Goal: Task Accomplishment & Management: Use online tool/utility

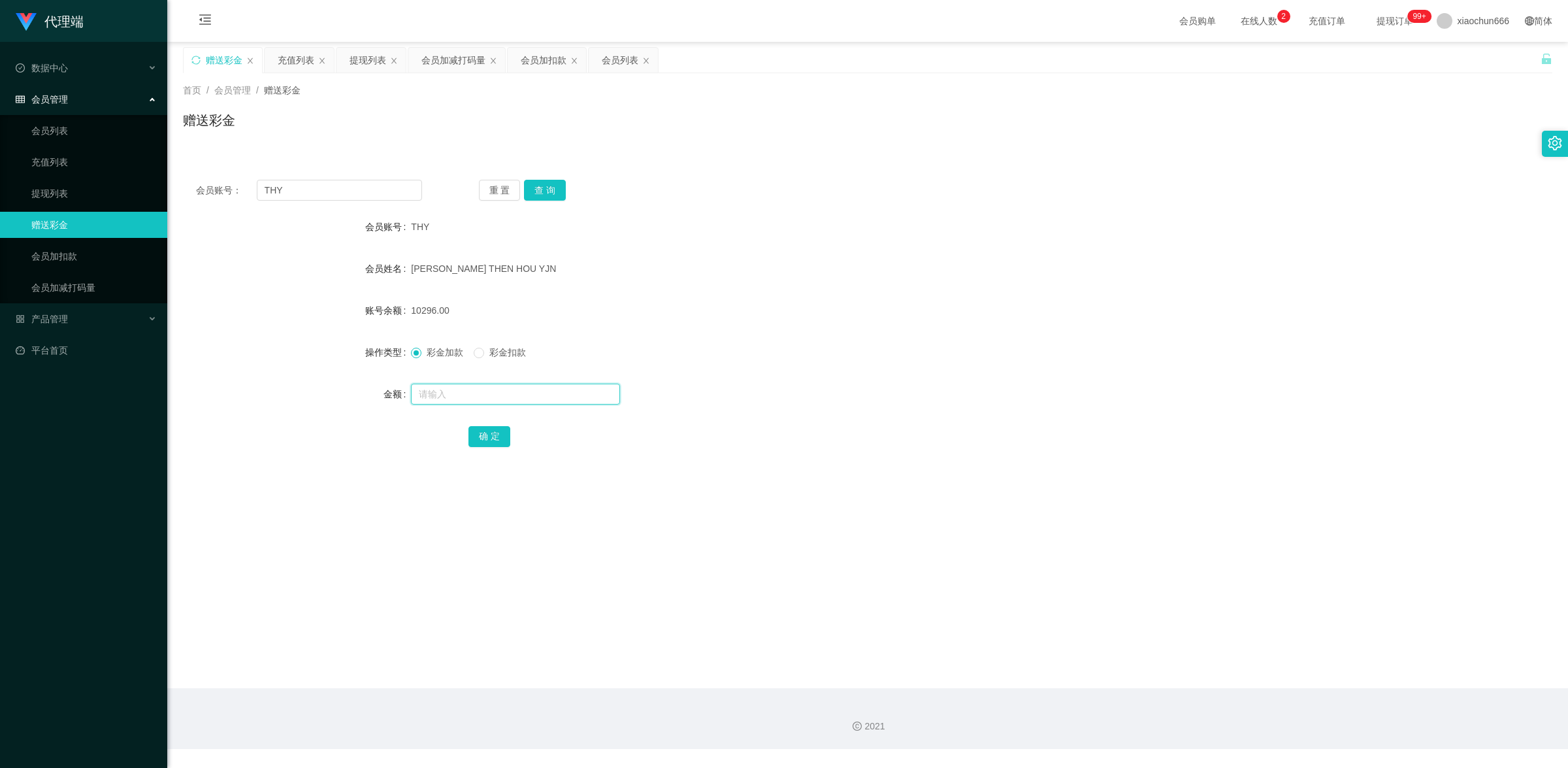
click at [454, 396] on input "text" at bounding box center [515, 395] width 209 height 21
type input "8"
click at [491, 429] on button "确 定" at bounding box center [489, 437] width 41 height 21
click at [457, 399] on input "text" at bounding box center [515, 395] width 209 height 21
type input "8"
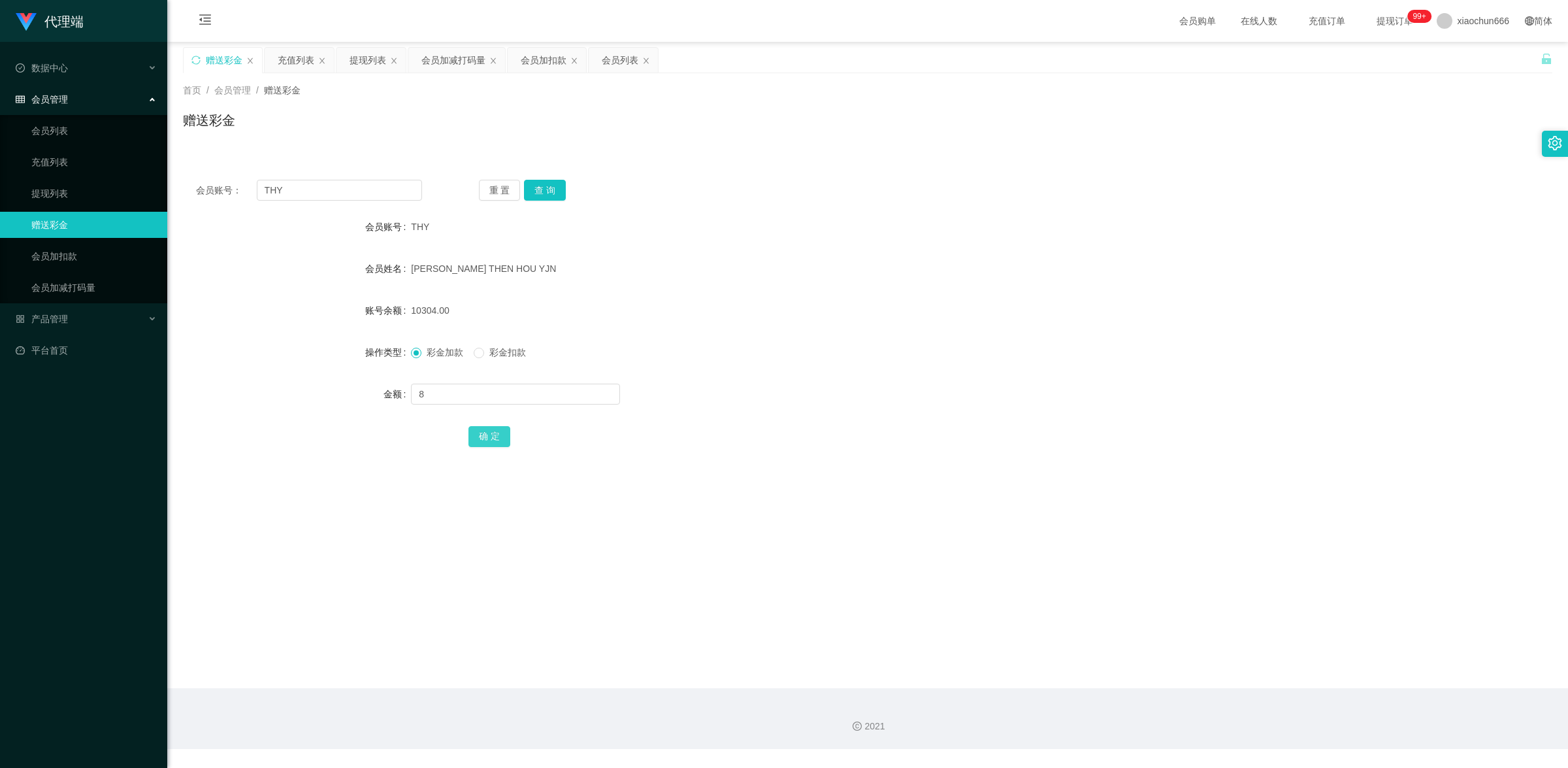
drag, startPoint x: 505, startPoint y: 436, endPoint x: 690, endPoint y: 364, distance: 198.5
click at [505, 436] on button "确 定" at bounding box center [489, 437] width 41 height 21
click at [476, 402] on input "text" at bounding box center [515, 395] width 209 height 21
type input "8"
click at [494, 429] on button "确 定" at bounding box center [489, 437] width 41 height 21
